Goal: Transaction & Acquisition: Obtain resource

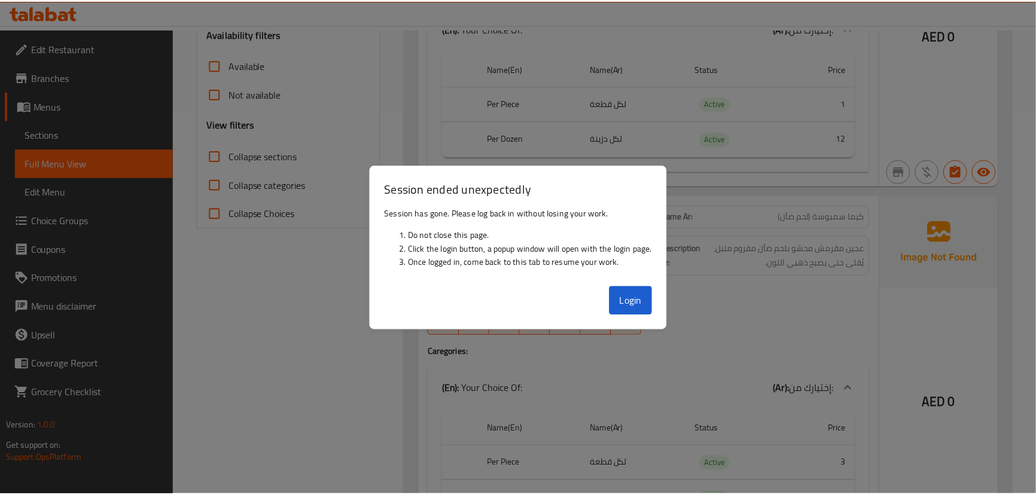
scroll to position [384, 0]
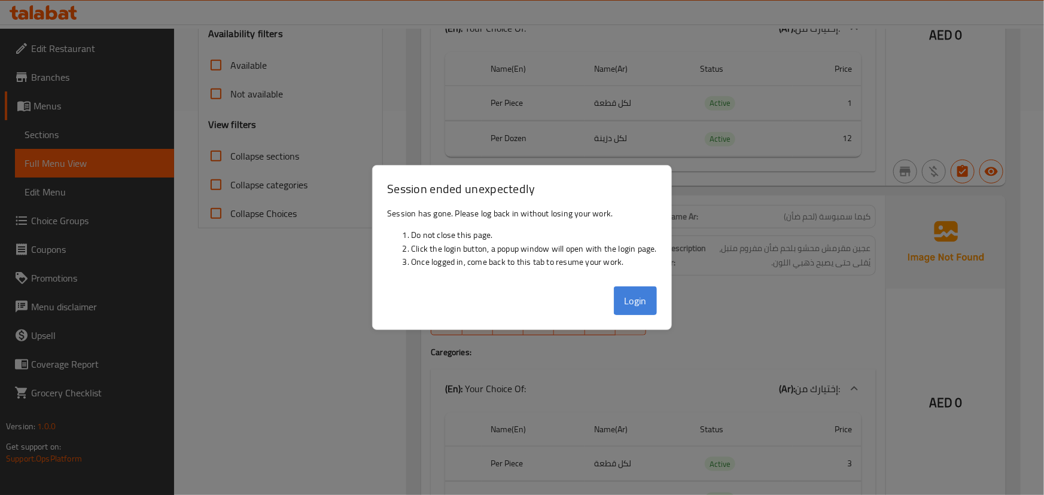
click at [618, 311] on button "Login" at bounding box center [635, 300] width 43 height 29
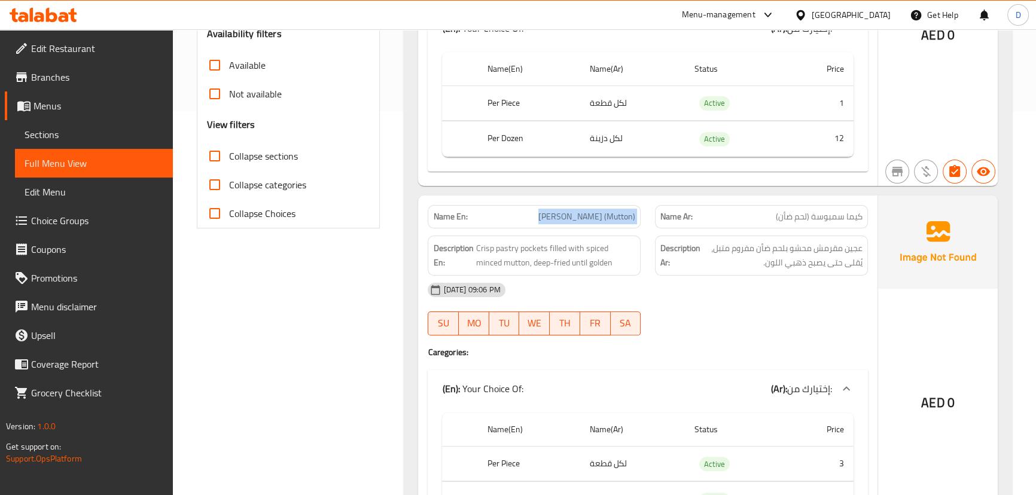
click at [27, 16] on icon at bounding box center [23, 17] width 10 height 10
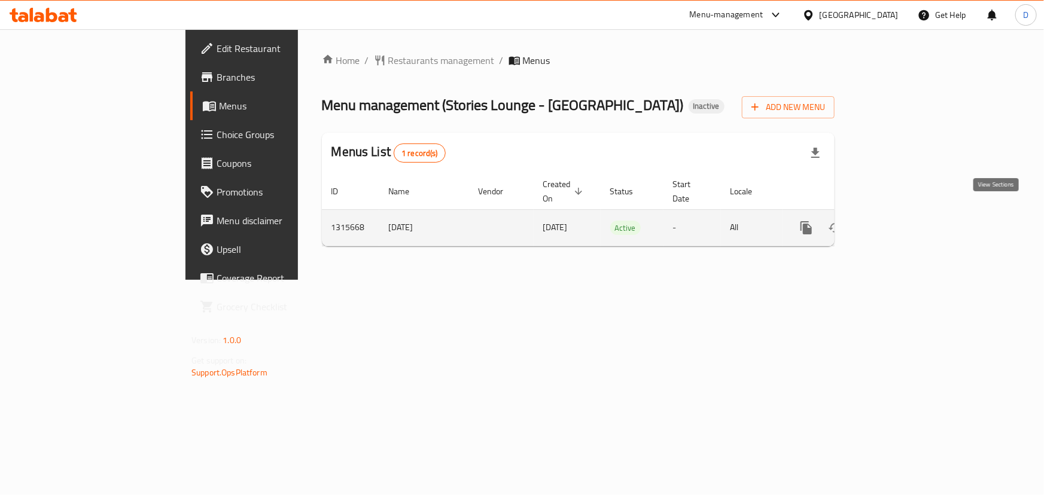
click at [907, 214] on link "enhanced table" at bounding box center [892, 228] width 29 height 29
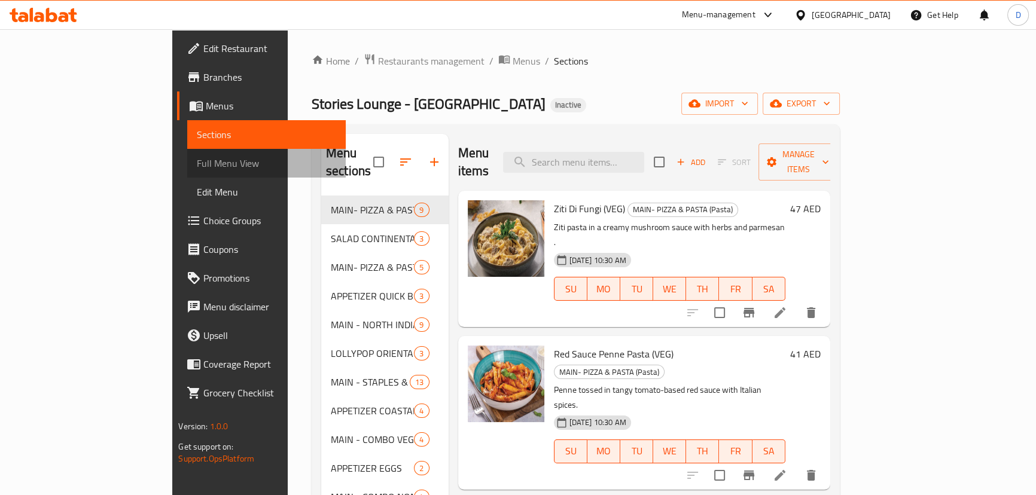
click at [197, 166] on span "Full Menu View" at bounding box center [266, 163] width 139 height 14
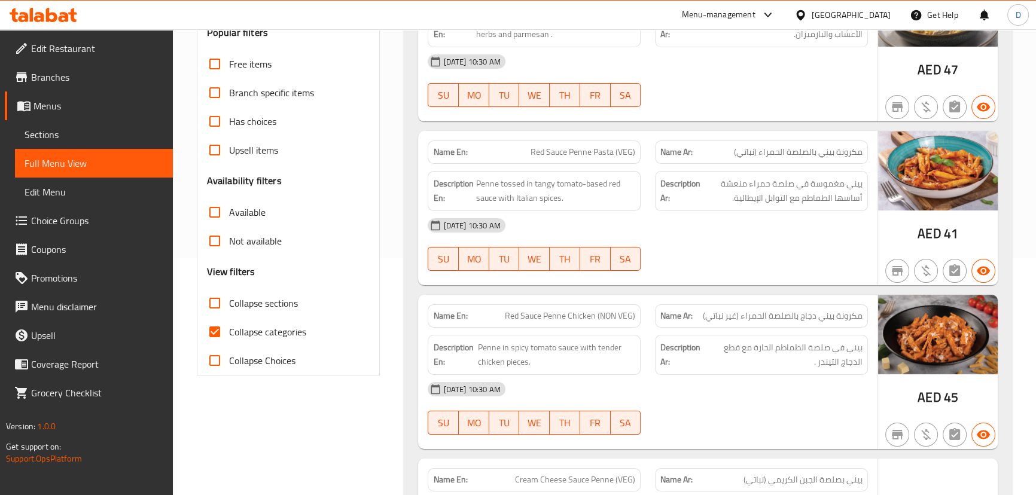
scroll to position [272, 0]
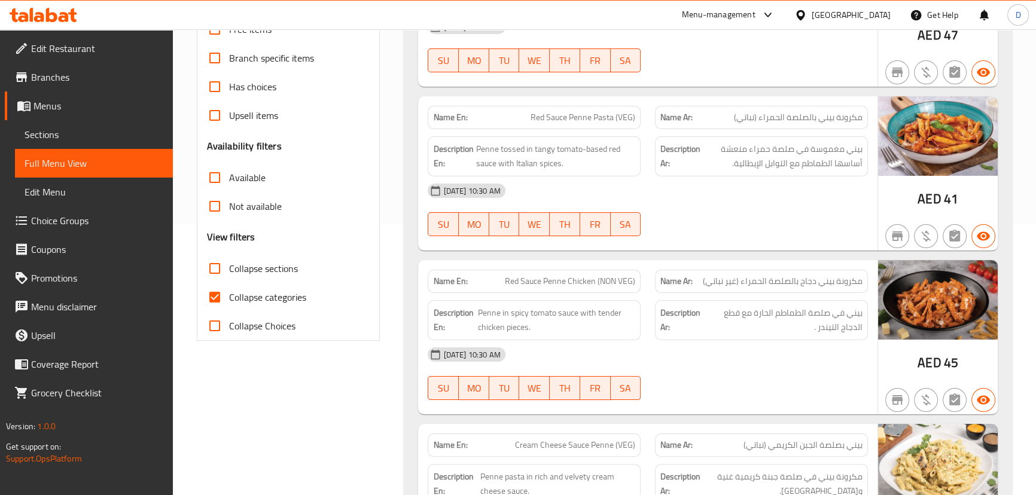
click at [236, 301] on span "Collapse categories" at bounding box center [267, 297] width 77 height 14
click at [229, 301] on input "Collapse categories" at bounding box center [214, 297] width 29 height 29
checkbox input "false"
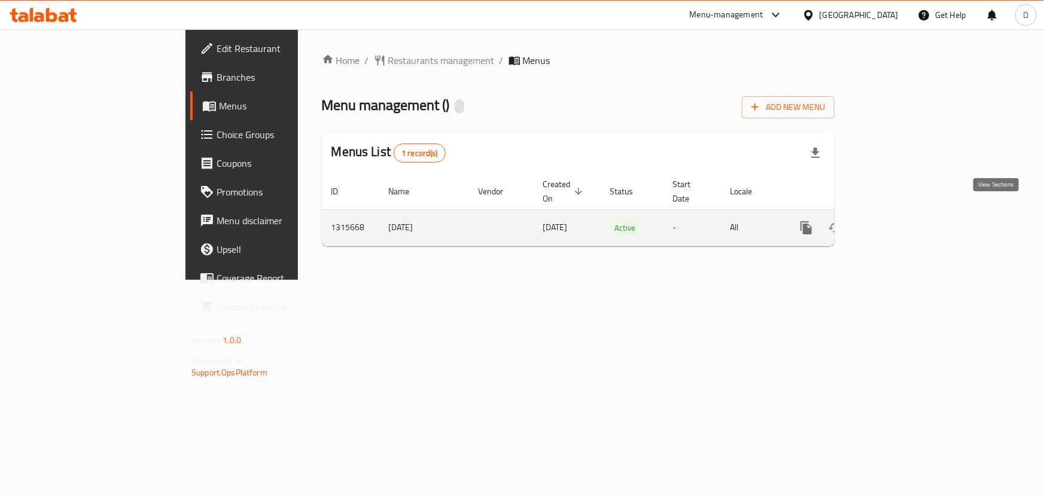
click at [900, 221] on icon "enhanced table" at bounding box center [892, 228] width 14 height 14
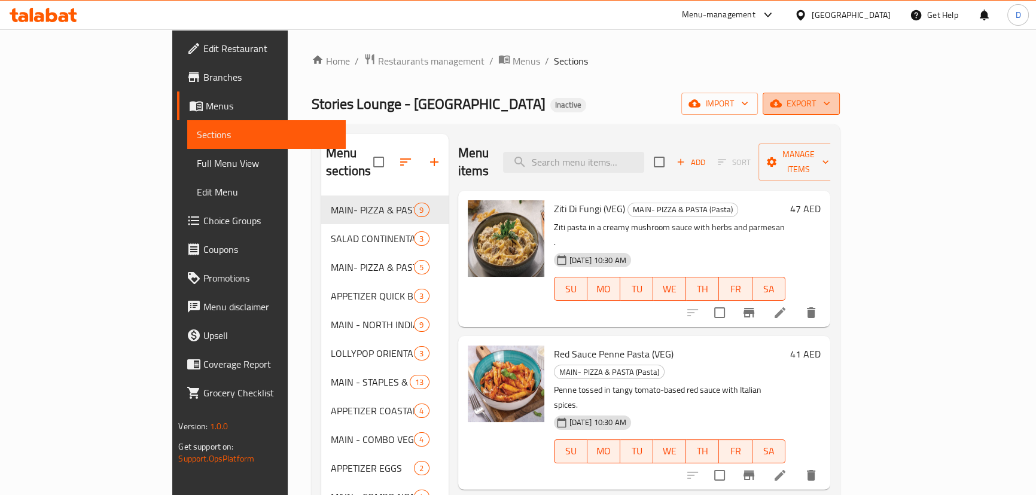
click at [830, 105] on span "export" at bounding box center [801, 103] width 58 height 15
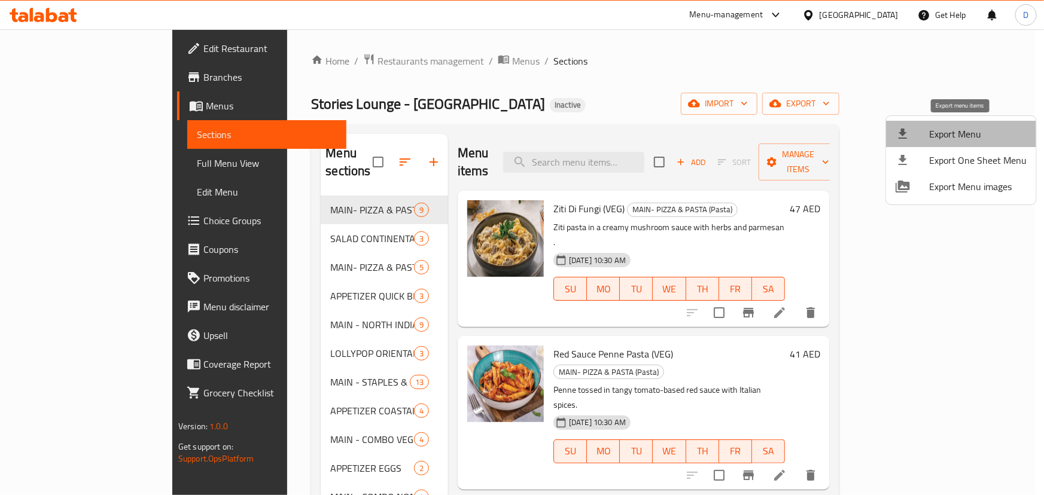
click at [976, 139] on span "Export Menu" at bounding box center [977, 134] width 97 height 14
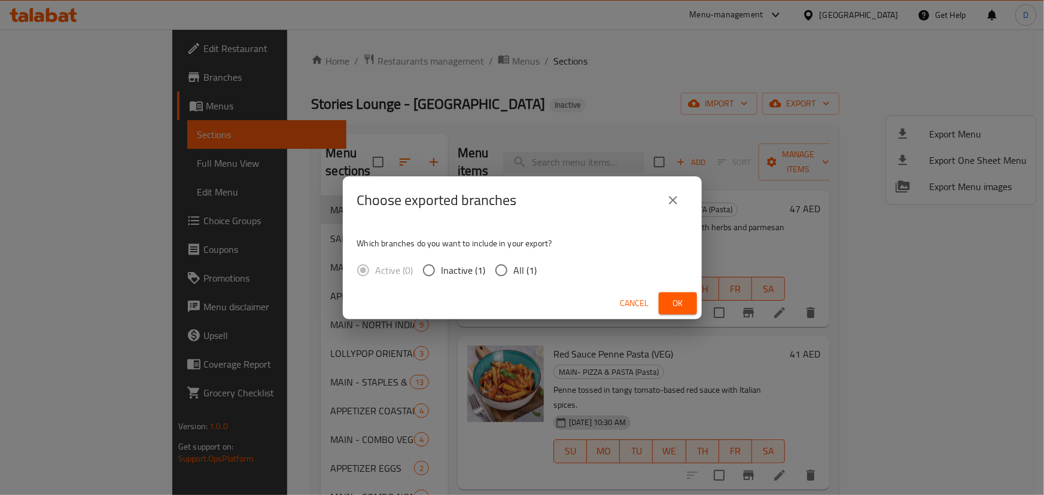
click at [509, 272] on input "All (1)" at bounding box center [501, 270] width 25 height 25
radio input "true"
click at [664, 306] on button "Ok" at bounding box center [678, 303] width 38 height 22
